Goal: Find specific page/section: Find specific page/section

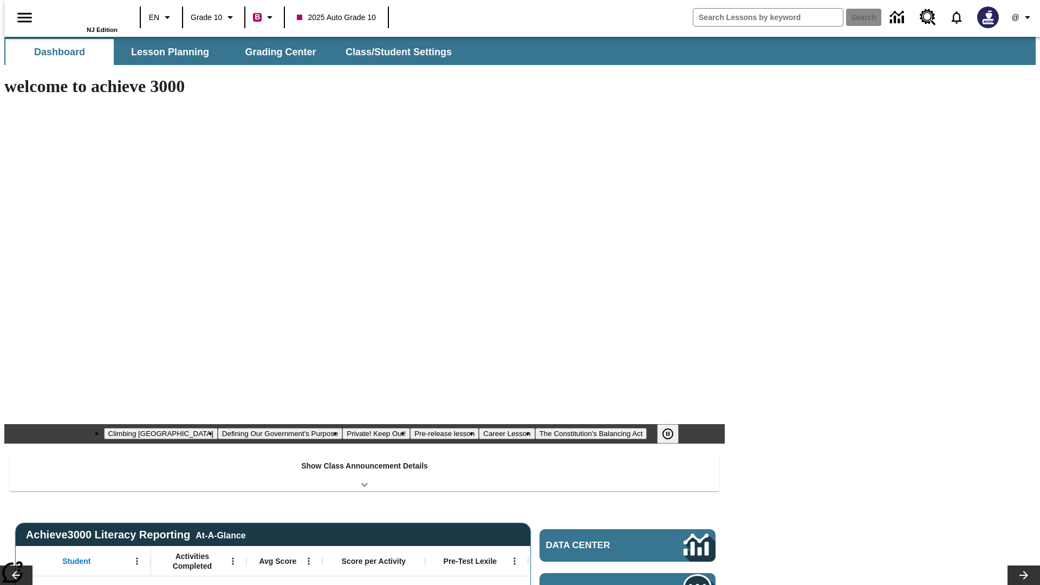
type input "-1"
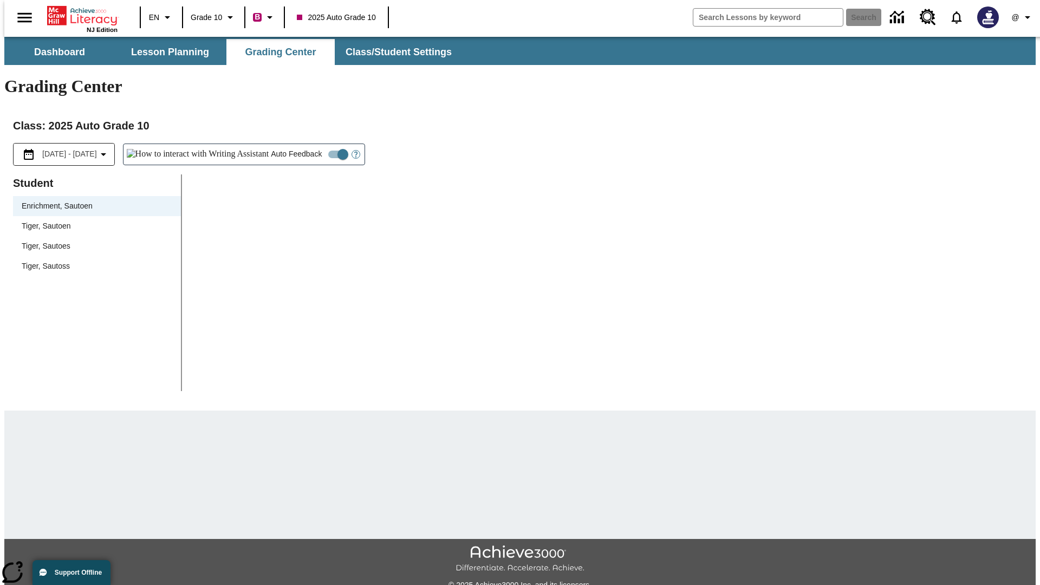
click at [93, 220] on div "Tiger, Sautoen" at bounding box center [97, 225] width 151 height 11
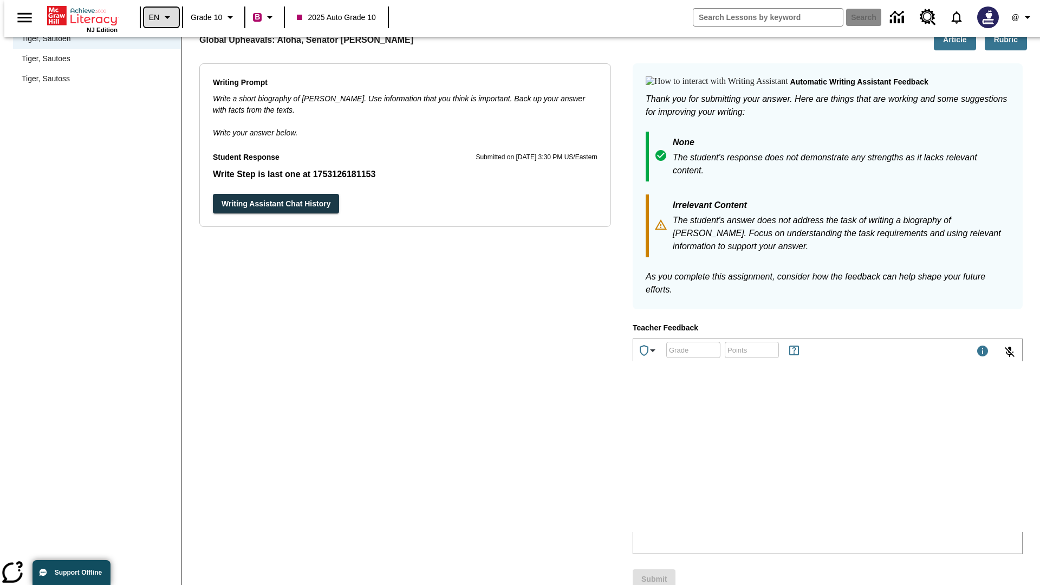
click at [161, 17] on icon "Language: EN, Select a language" at bounding box center [167, 17] width 13 height 13
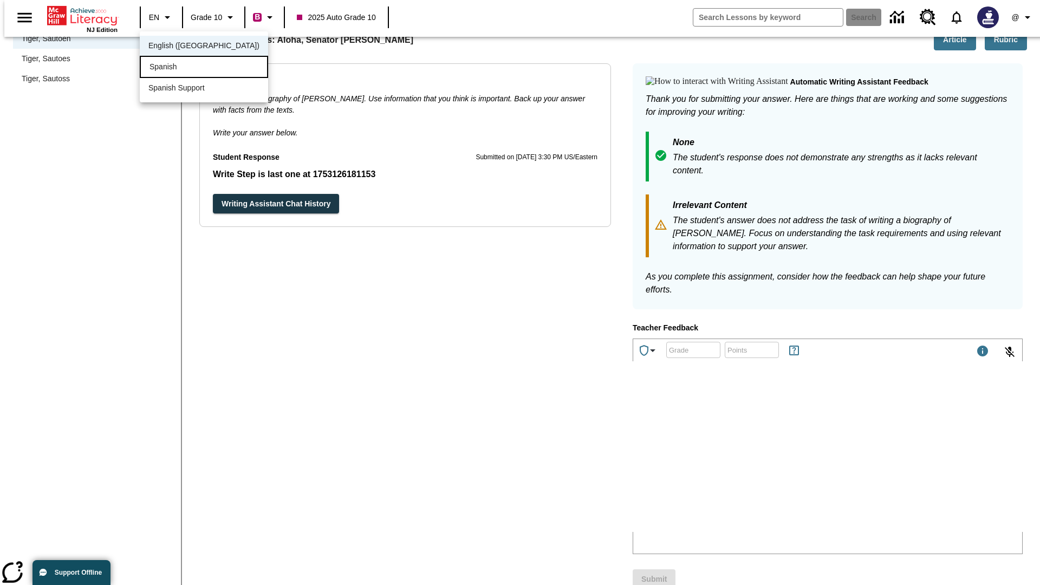
click at [180, 68] on div "Spanish" at bounding box center [204, 67] width 128 height 22
